Goal: Task Accomplishment & Management: Use online tool/utility

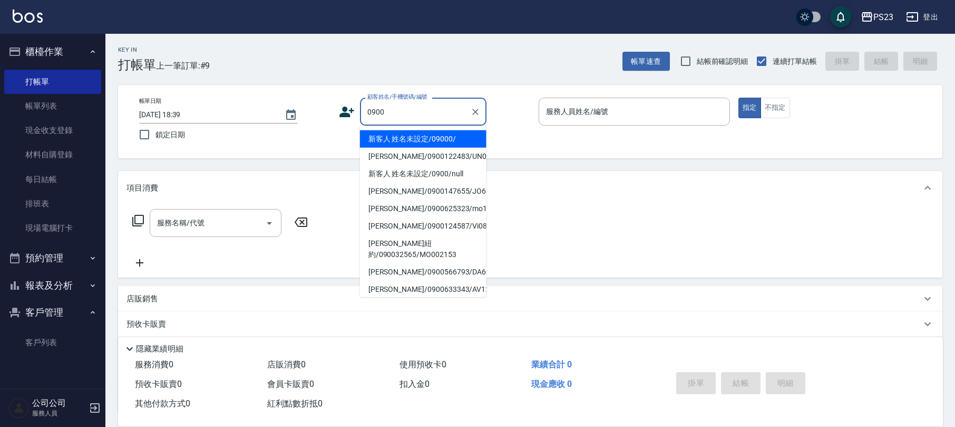
click at [420, 139] on li "新客人 姓名未設定/09000/" at bounding box center [423, 138] width 127 height 17
type input "新客人 姓名未設定/09000/"
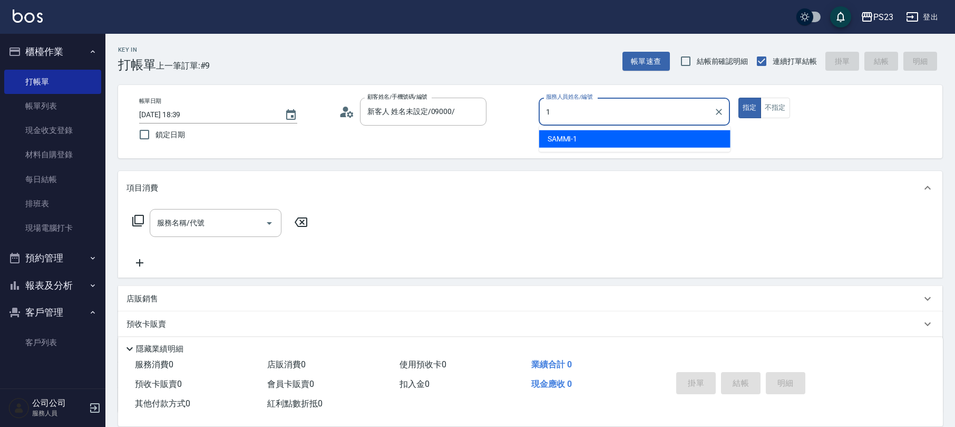
type input "SAMMI-1"
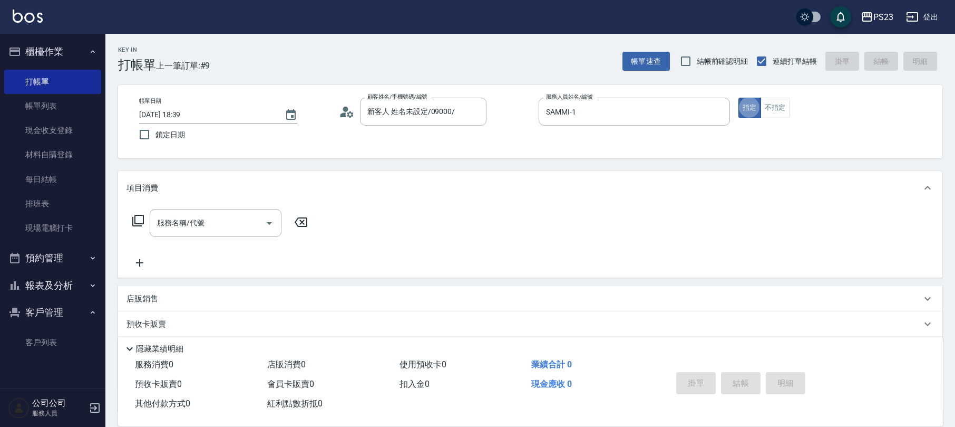
type button "true"
click at [781, 104] on button "不指定" at bounding box center [776, 108] width 30 height 21
click at [140, 220] on icon at bounding box center [138, 220] width 13 height 13
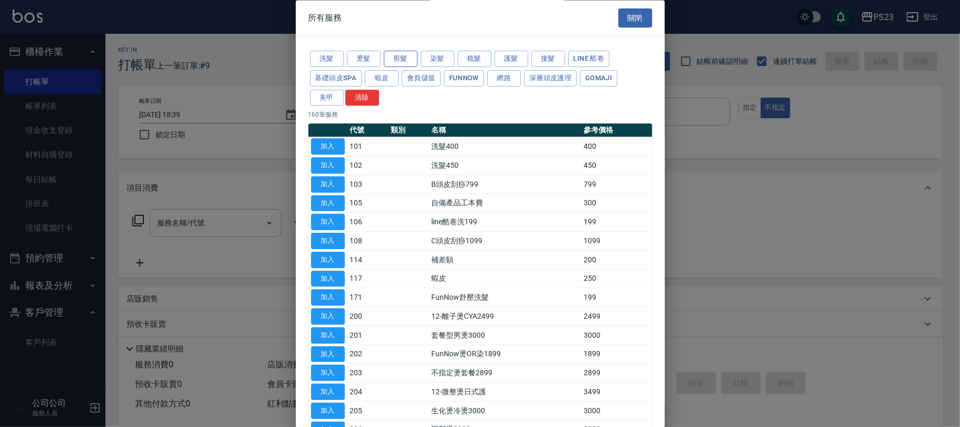
click at [392, 58] on button "剪髮" at bounding box center [401, 59] width 34 height 16
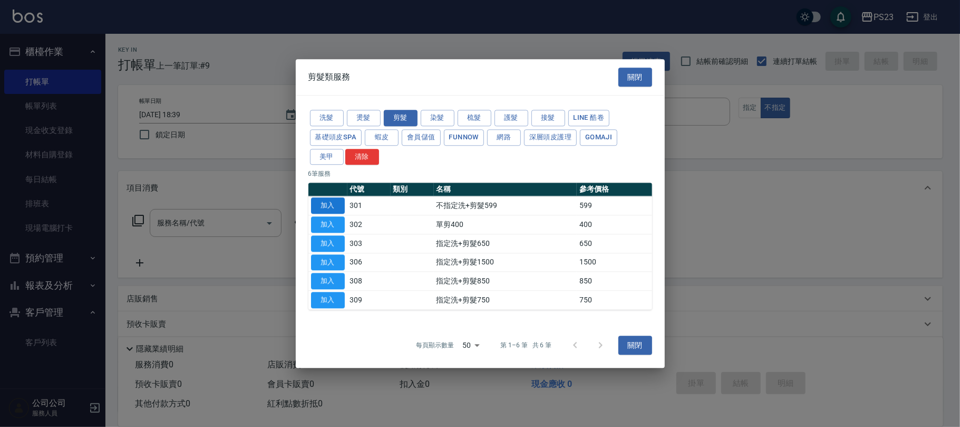
click at [331, 203] on button "加入" at bounding box center [328, 206] width 34 height 16
type input "不指定洗+剪髮599(301)"
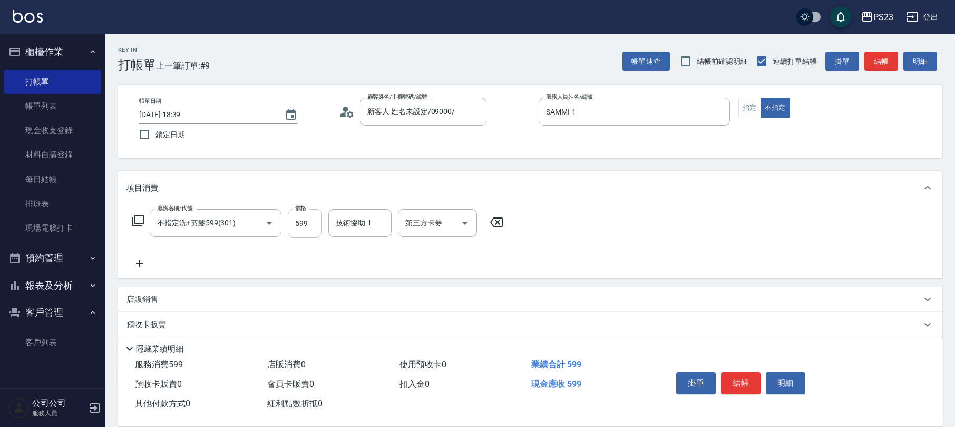
click at [313, 223] on input "599" at bounding box center [305, 223] width 34 height 28
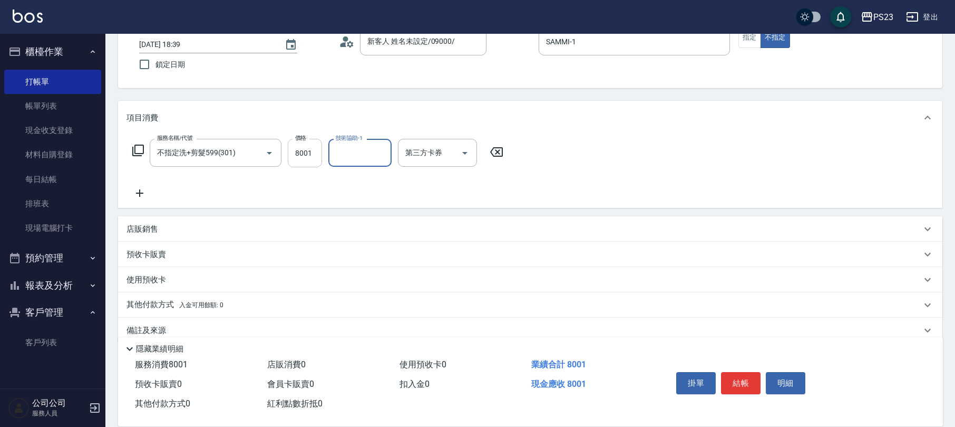
click at [304, 154] on input "8001" at bounding box center [305, 153] width 34 height 28
type input "800"
type input "SAMMI-1"
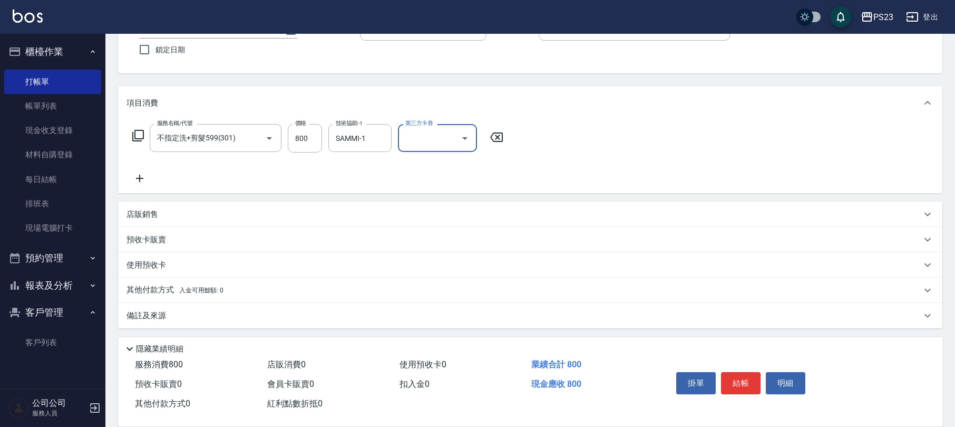
click at [260, 321] on div "備註及來源" at bounding box center [530, 315] width 825 height 25
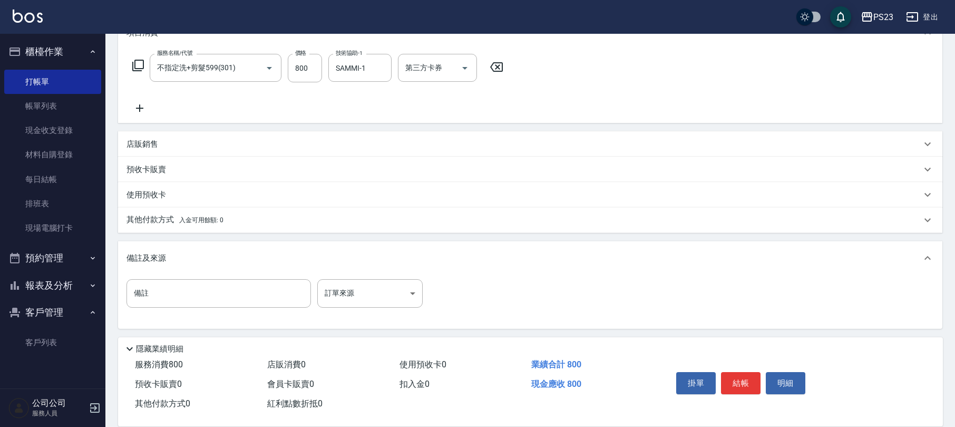
scroll to position [156, 0]
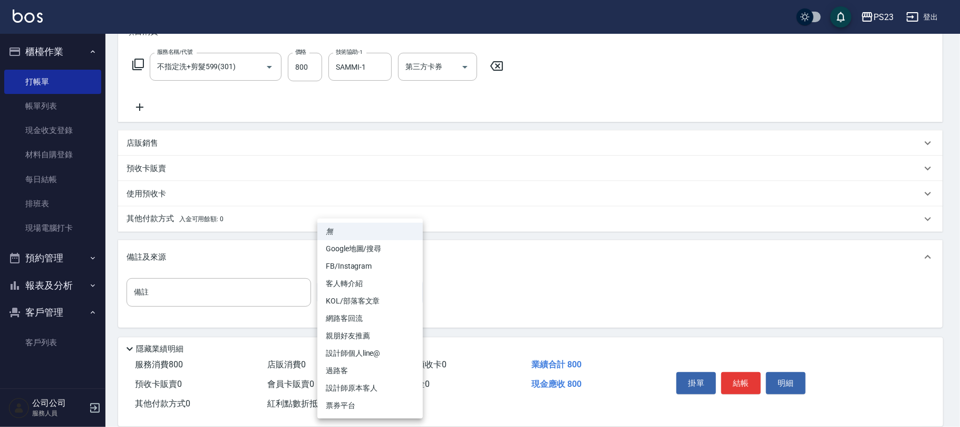
click at [410, 290] on body "PS23 登出 櫃檯作業 打帳單 帳單列表 現金收支登錄 材料自購登錄 每日結帳 排班表 現場電腦打卡 預約管理 預約管理 單日預約紀錄 單週預約紀錄 報表及…" at bounding box center [480, 135] width 960 height 583
click at [351, 367] on li "過路客" at bounding box center [369, 370] width 105 height 17
type input "過路客"
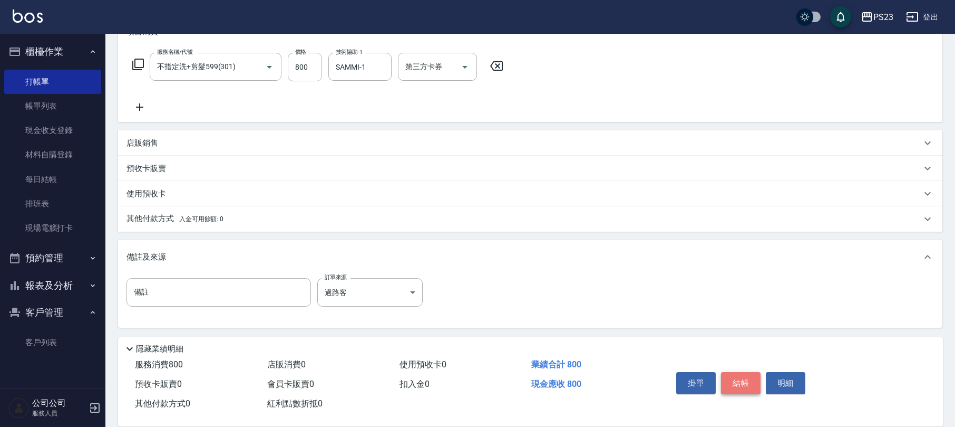
click at [745, 385] on button "結帳" at bounding box center [741, 383] width 40 height 22
type input "[DATE] 19:33"
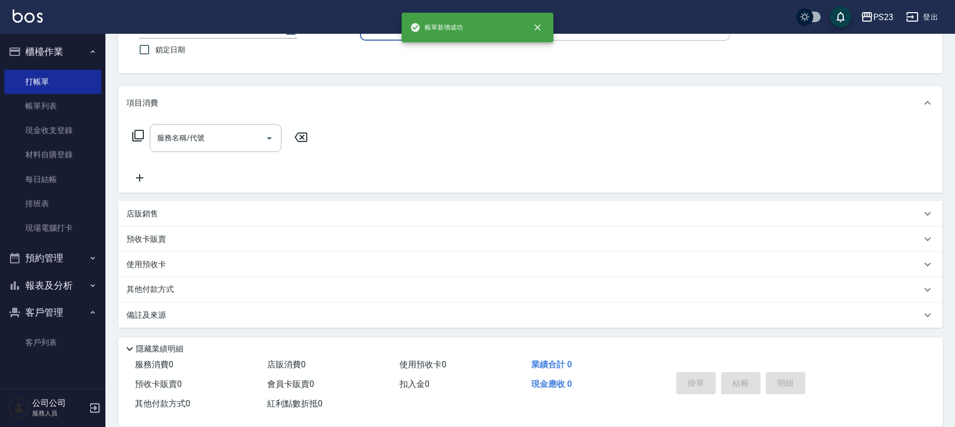
scroll to position [0, 0]
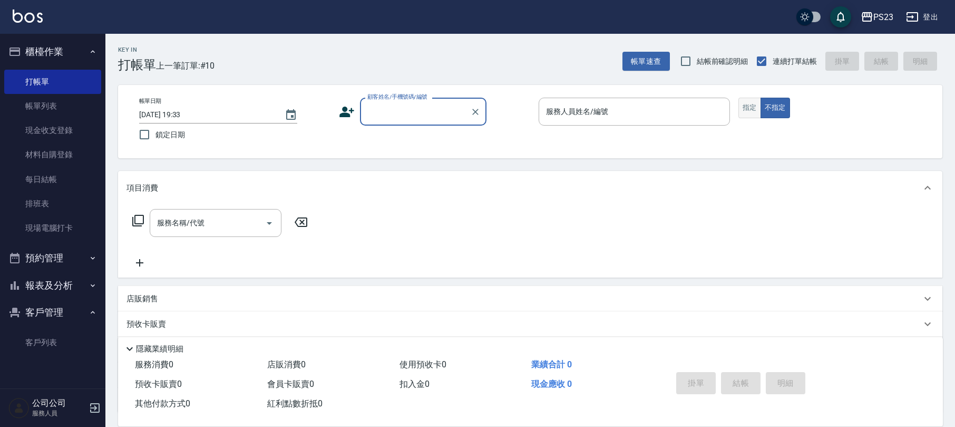
click at [749, 103] on button "指定" at bounding box center [750, 108] width 23 height 21
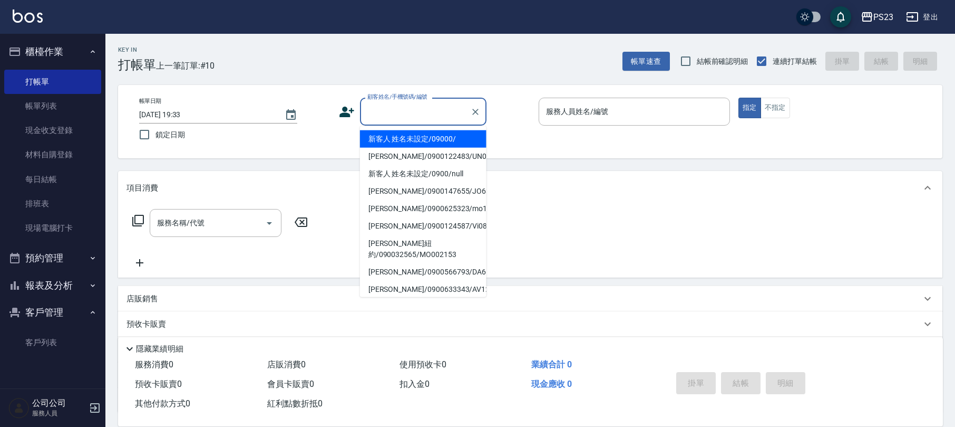
click at [397, 110] on input "顧客姓名/手機號碼/編號" at bounding box center [415, 111] width 101 height 18
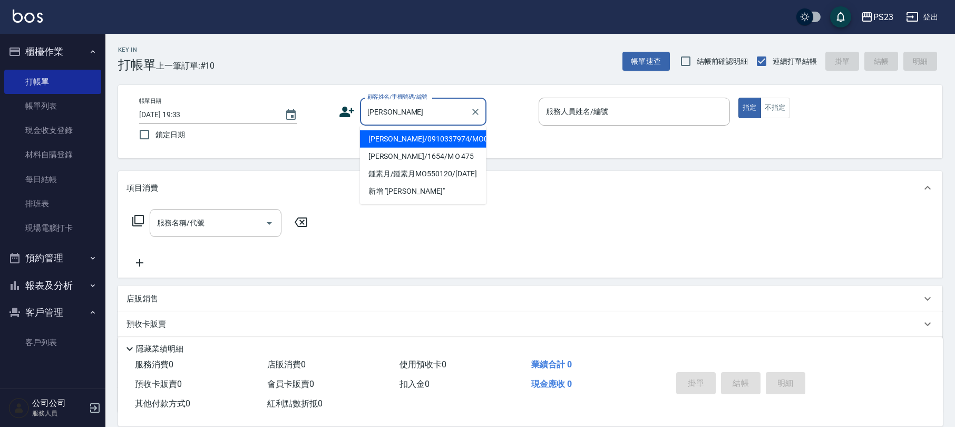
click at [453, 142] on li "[PERSON_NAME]/0910337974/MO01115" at bounding box center [423, 138] width 127 height 17
type input "[PERSON_NAME]/0910337974/MO01115"
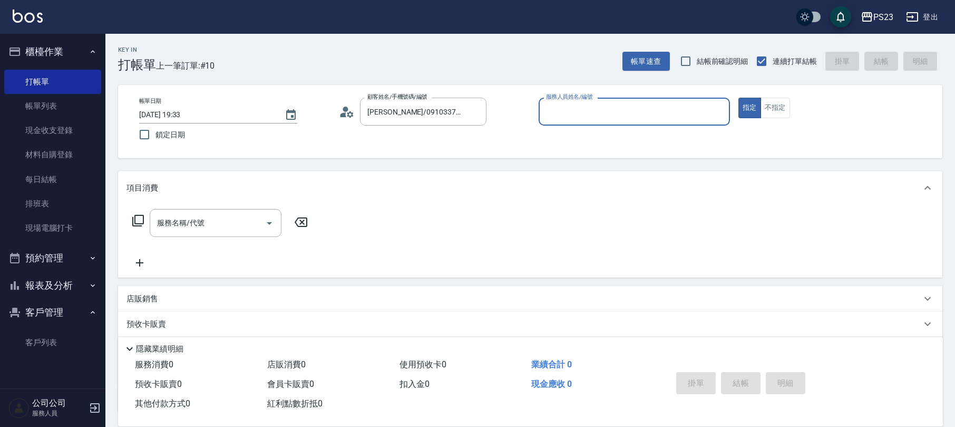
type input "[PERSON_NAME]-0"
click at [137, 222] on icon at bounding box center [138, 220] width 13 height 13
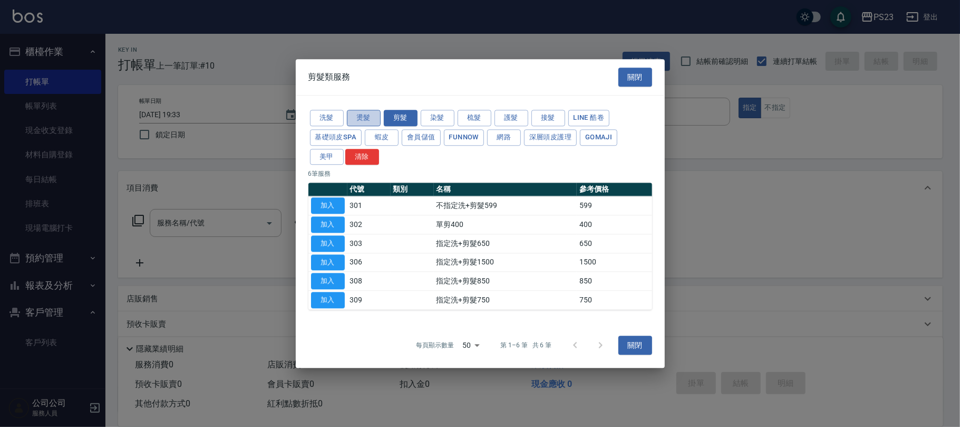
click at [365, 114] on button "燙髮" at bounding box center [364, 118] width 34 height 16
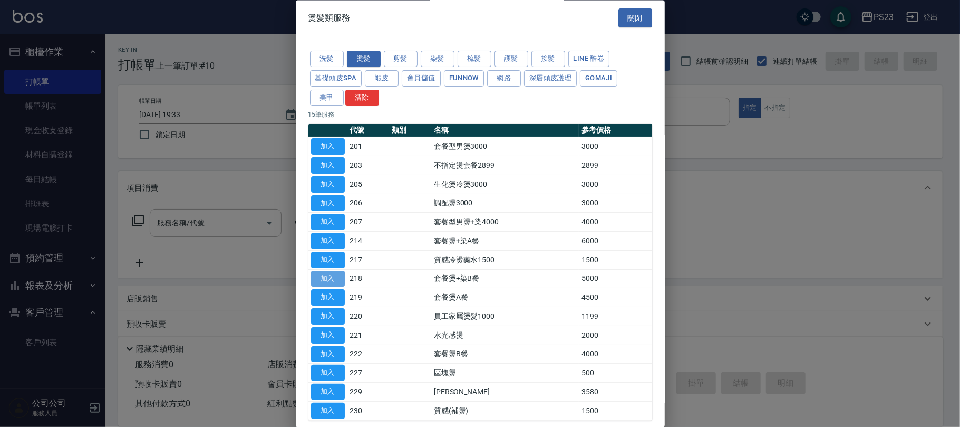
click at [331, 281] on button "加入" at bounding box center [328, 279] width 34 height 16
type input "套餐燙+染B餐(218)"
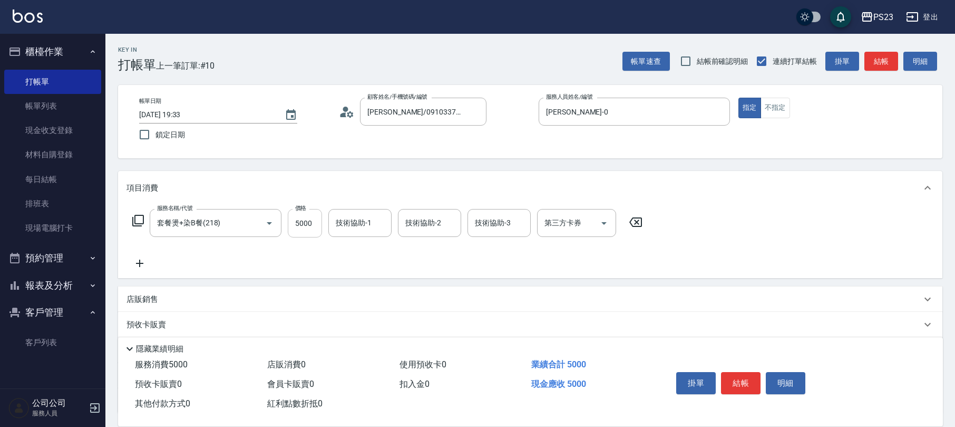
click at [306, 223] on input "5000" at bounding box center [305, 223] width 34 height 28
type input "6800"
type input "[PERSON_NAME]-0"
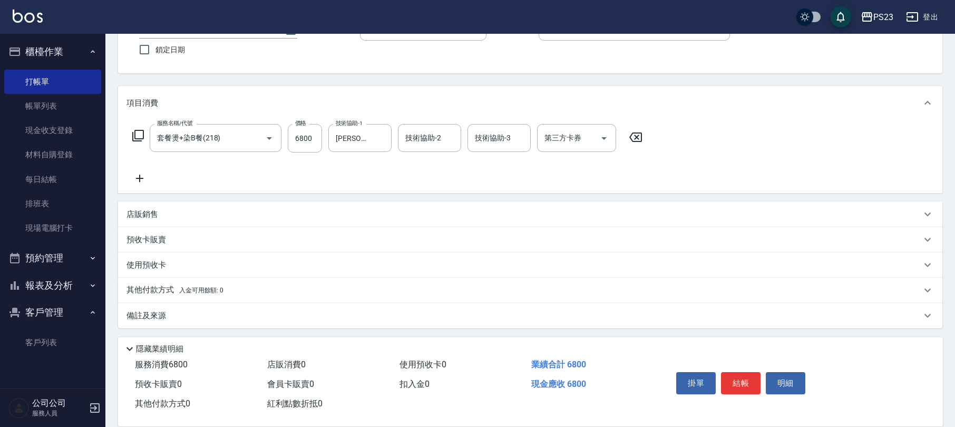
click at [275, 296] on div "其他付款方式 入金可用餘額: 0" at bounding box center [530, 289] width 825 height 25
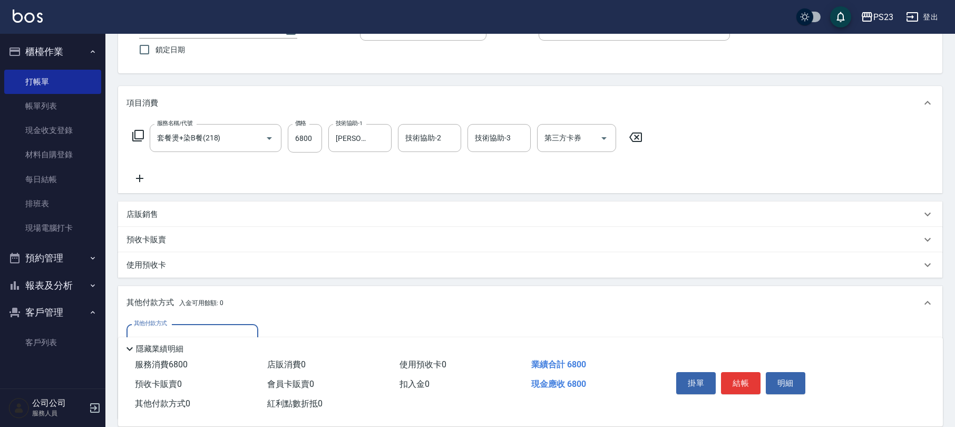
scroll to position [209, 0]
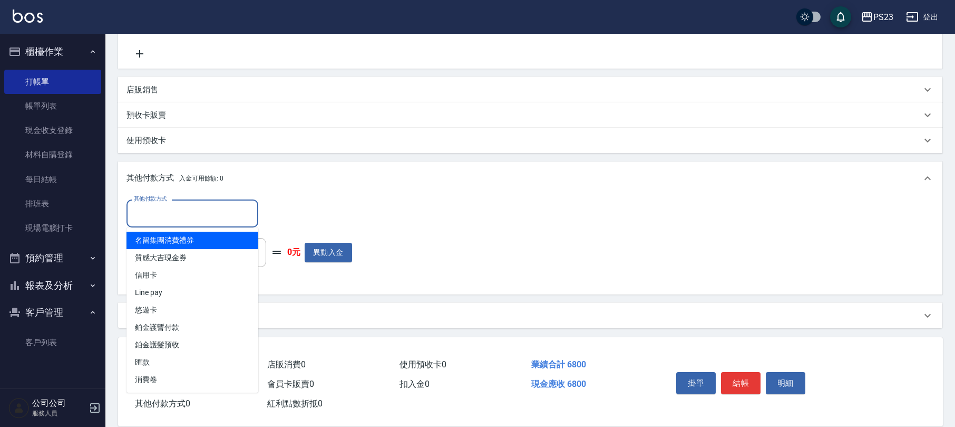
click at [196, 218] on input "其他付款方式" at bounding box center [192, 213] width 122 height 18
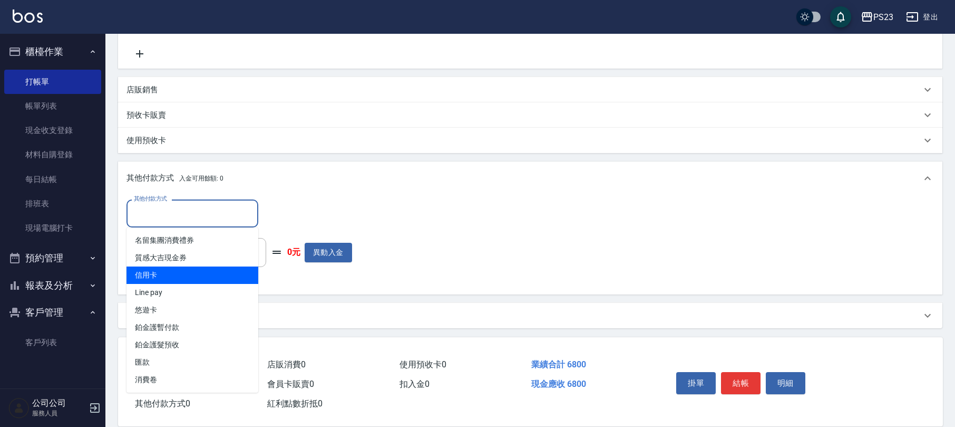
click at [207, 273] on span "信用卡" at bounding box center [193, 274] width 132 height 17
type input "信用卡"
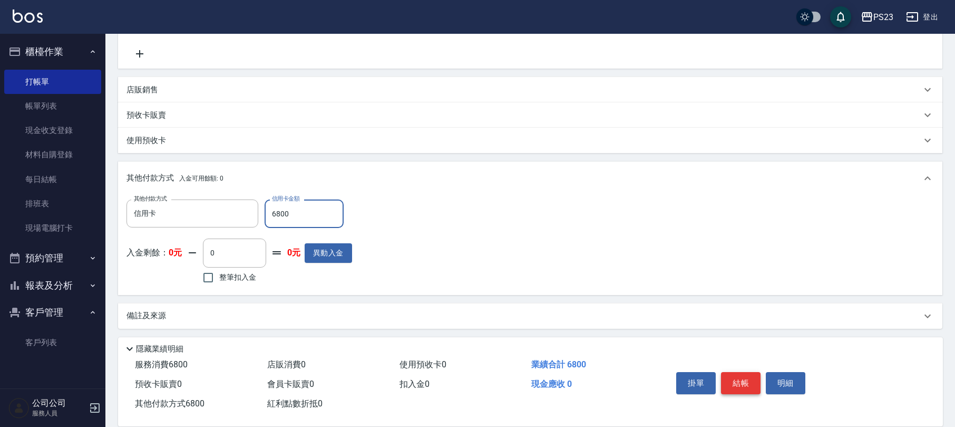
type input "6800"
click at [743, 372] on button "結帳" at bounding box center [741, 383] width 40 height 22
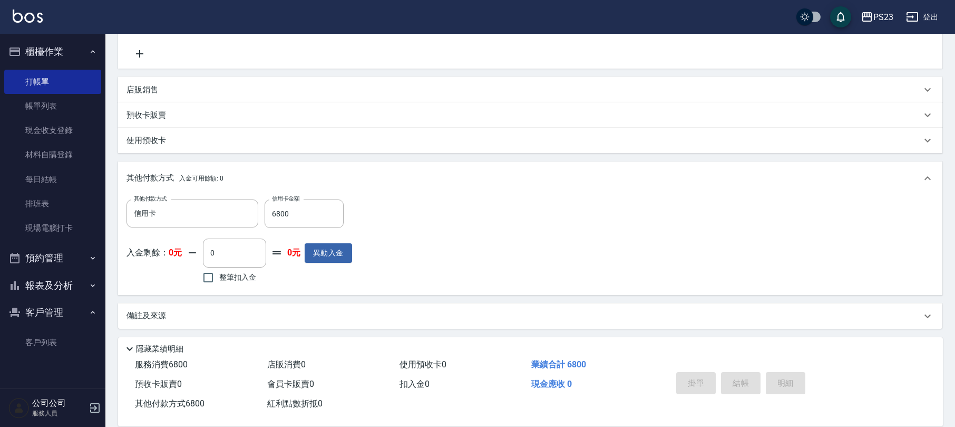
type input "[DATE] 19:35"
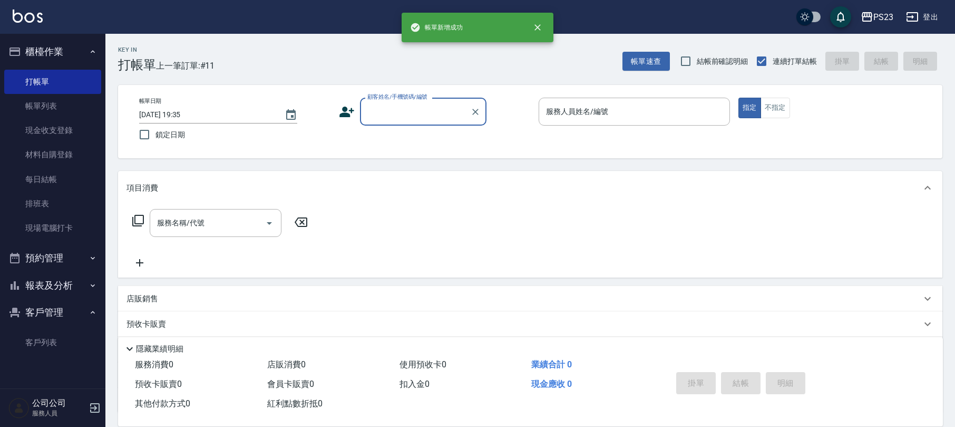
scroll to position [0, 0]
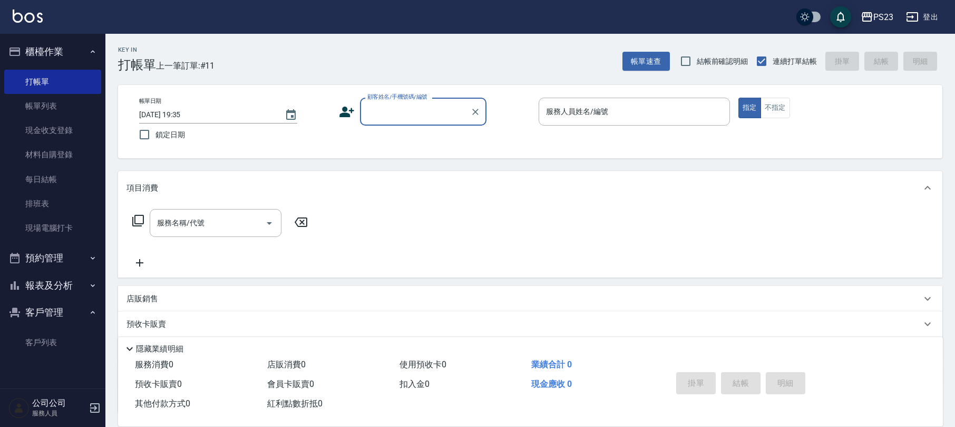
click at [94, 45] on button "櫃檯作業" at bounding box center [52, 51] width 97 height 27
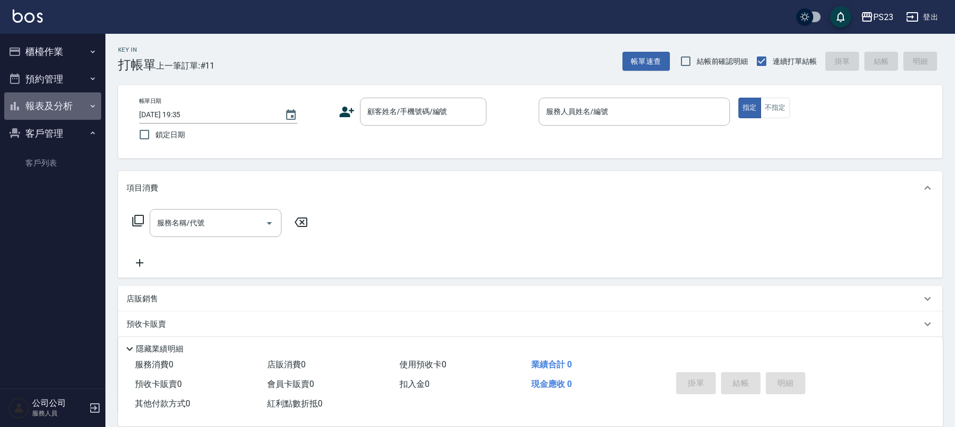
click at [81, 106] on button "報表及分析" at bounding box center [52, 105] width 97 height 27
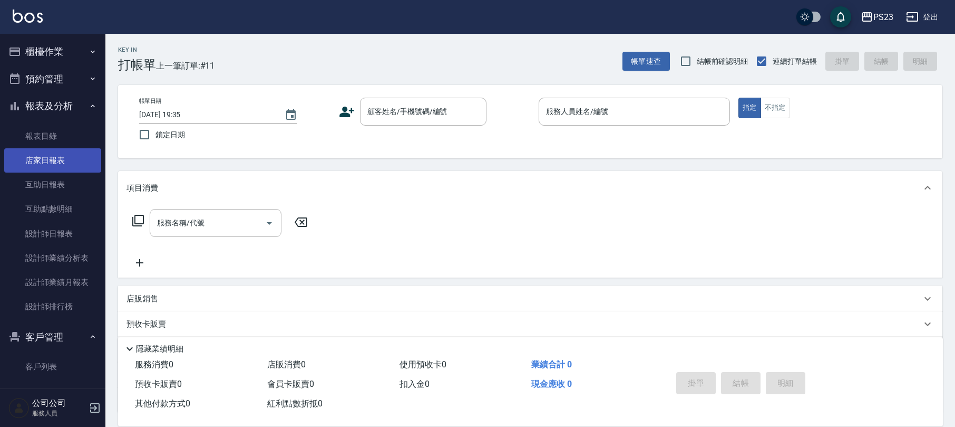
click at [70, 160] on link "店家日報表" at bounding box center [52, 160] width 97 height 24
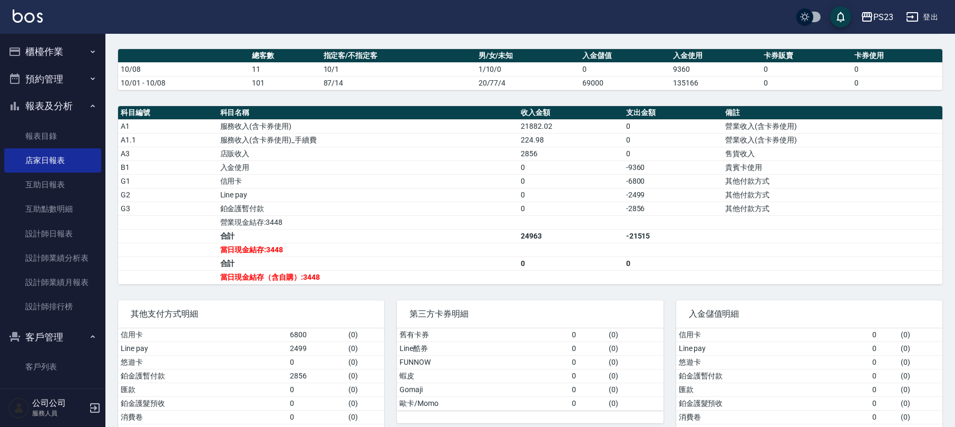
scroll to position [293, 0]
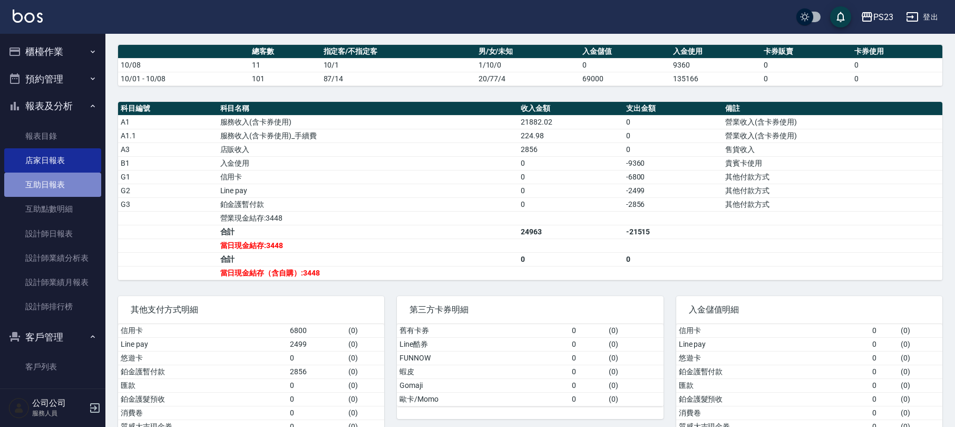
click at [76, 176] on link "互助日報表" at bounding box center [52, 184] width 97 height 24
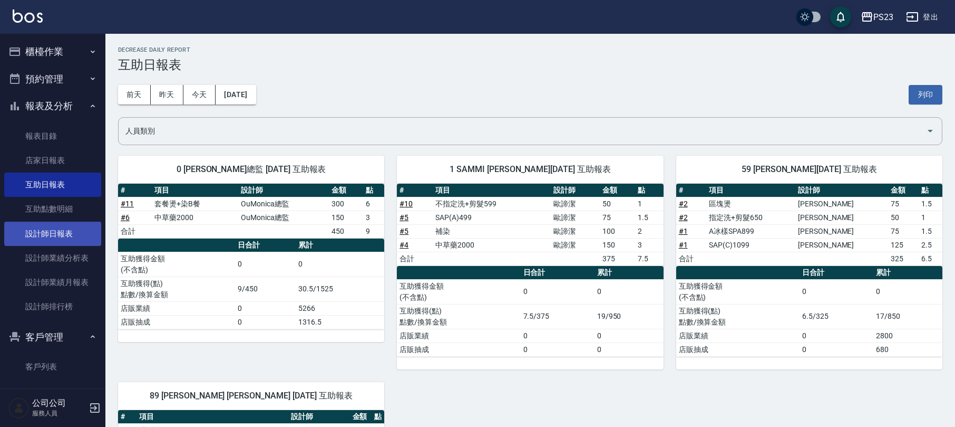
click at [66, 235] on link "設計師日報表" at bounding box center [52, 233] width 97 height 24
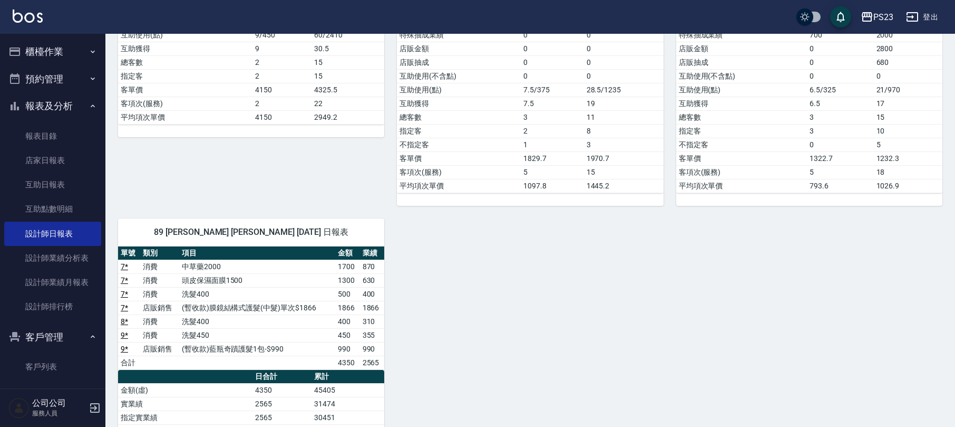
scroll to position [422, 0]
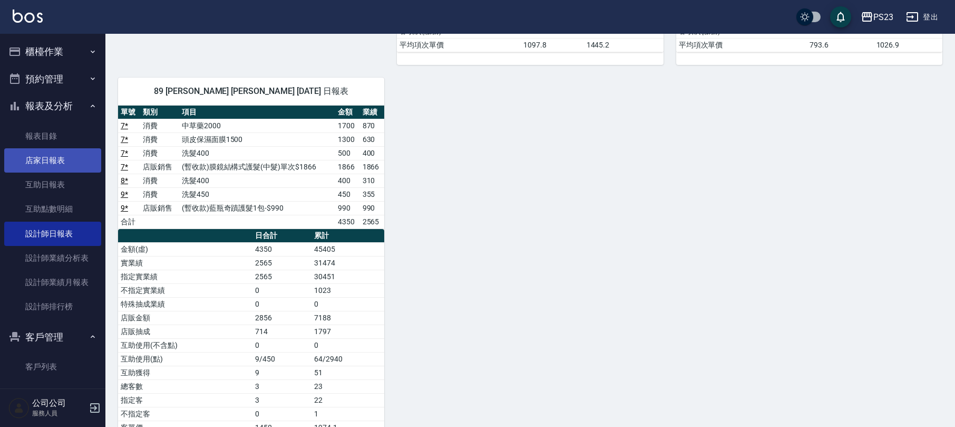
click at [52, 165] on link "店家日報表" at bounding box center [52, 160] width 97 height 24
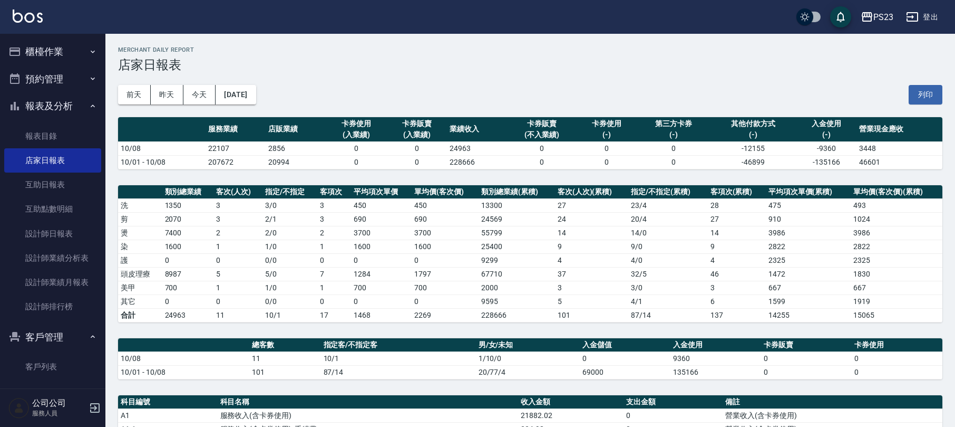
scroll to position [211, 0]
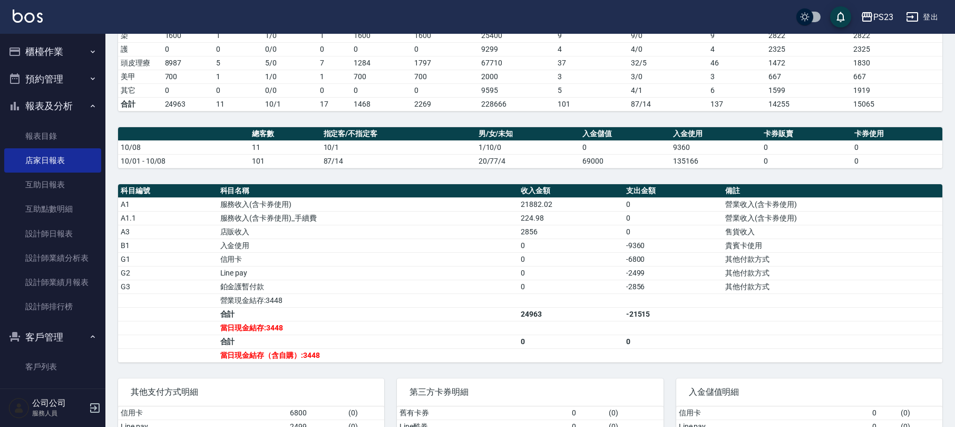
click at [65, 47] on button "櫃檯作業" at bounding box center [52, 51] width 97 height 27
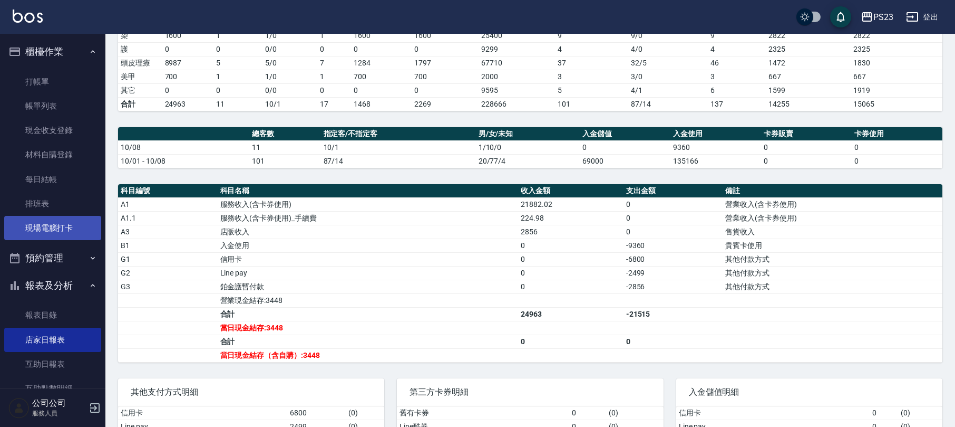
click at [67, 229] on link "現場電腦打卡" at bounding box center [52, 228] width 97 height 24
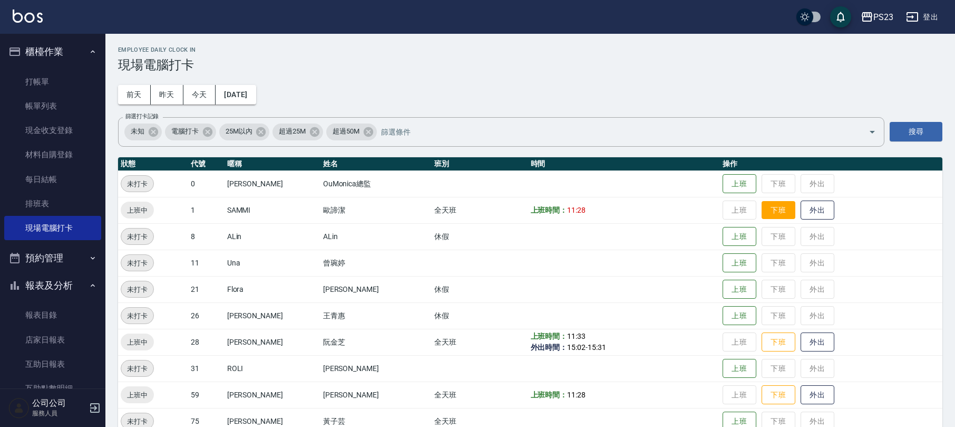
click at [762, 211] on button "下班" at bounding box center [779, 210] width 34 height 18
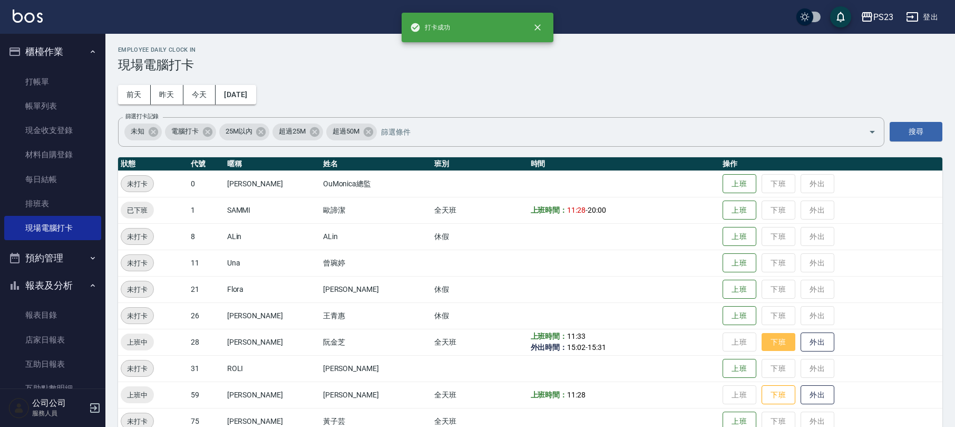
click at [770, 336] on button "下班" at bounding box center [779, 342] width 34 height 18
click at [770, 395] on button "下班" at bounding box center [779, 394] width 34 height 18
